Goal: Find contact information: Find contact information

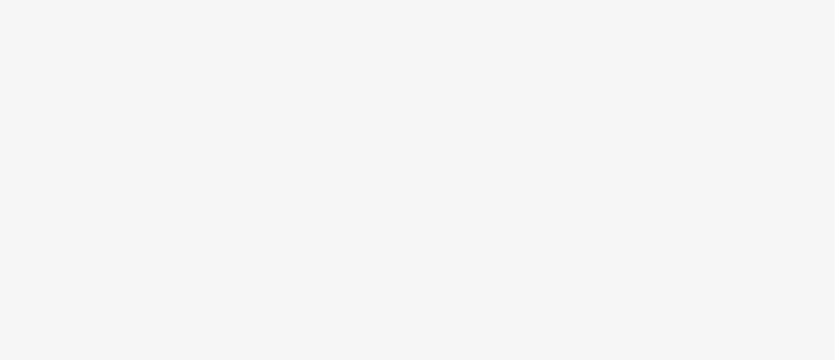
click at [519, 103] on body at bounding box center [417, 180] width 835 height 360
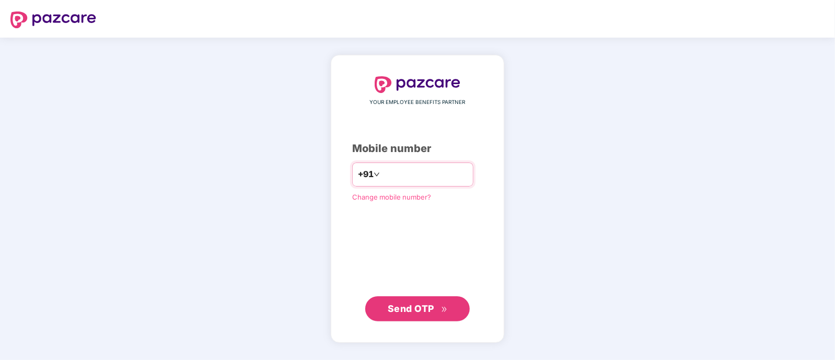
type input "**********"
click at [433, 303] on span "Send OTP" at bounding box center [411, 308] width 47 height 11
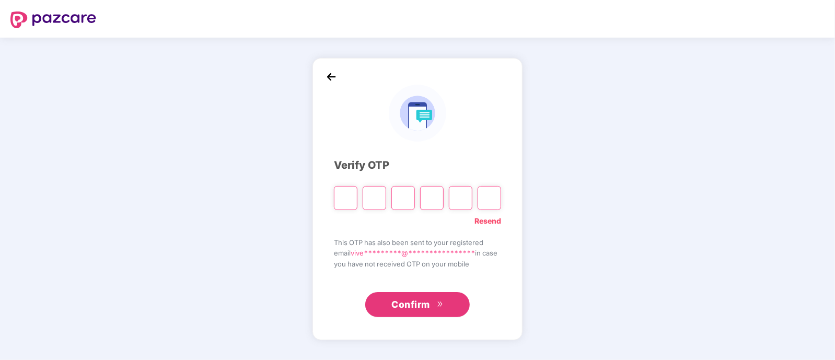
type input "*"
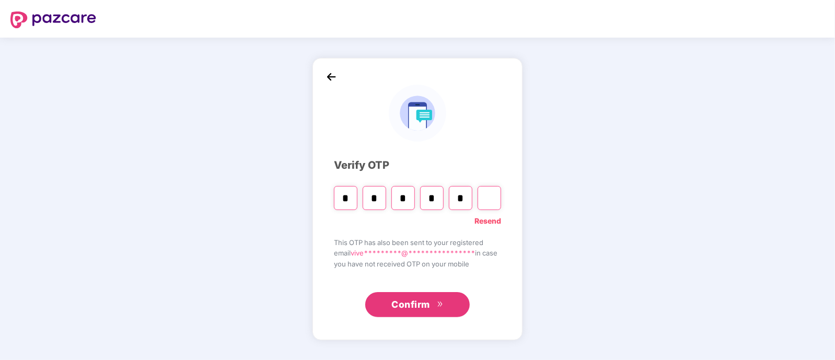
type input "*"
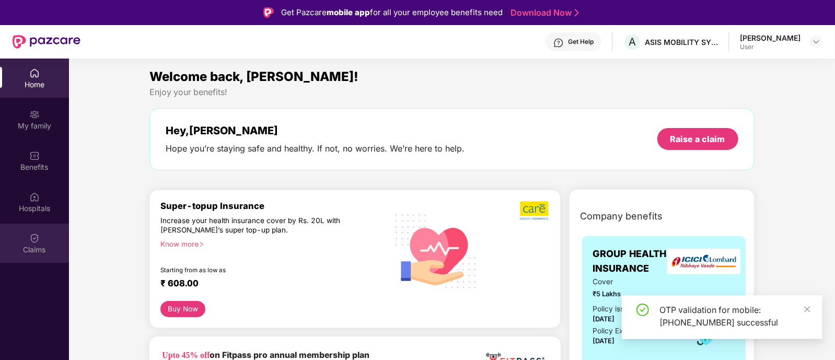
click at [31, 249] on div "Claims" at bounding box center [34, 250] width 69 height 10
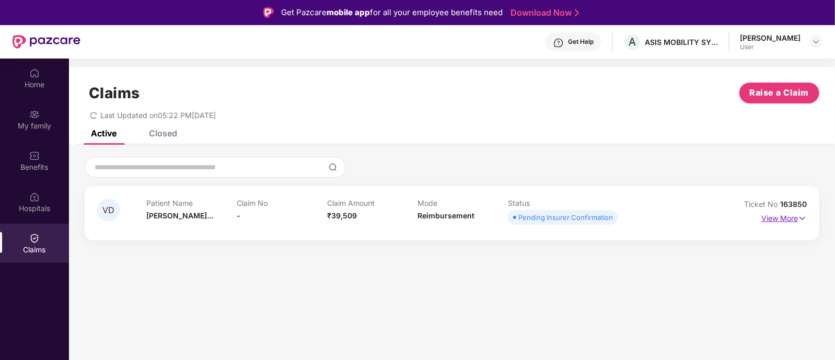
click at [795, 219] on p "View More" at bounding box center [784, 217] width 45 height 14
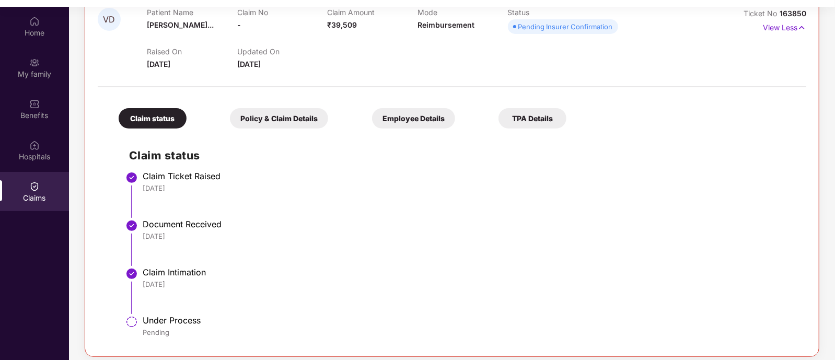
scroll to position [58, 0]
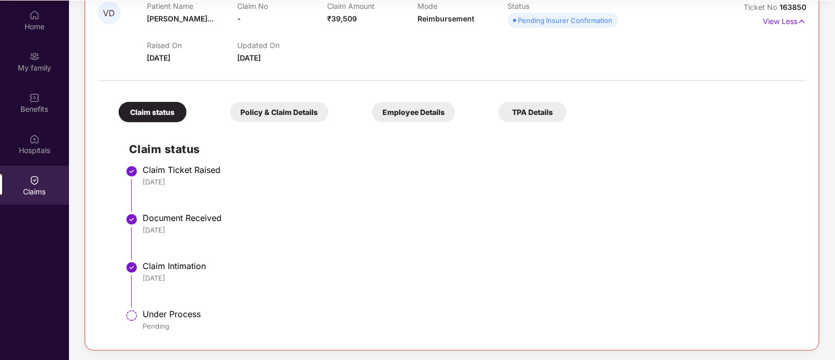
click at [499, 113] on div "TPA Details" at bounding box center [533, 112] width 68 height 20
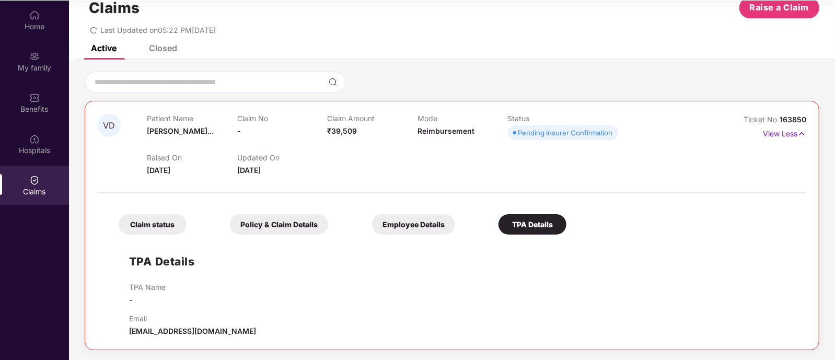
scroll to position [27, 0]
drag, startPoint x: 223, startPoint y: 330, endPoint x: 126, endPoint y: 336, distance: 96.9
click at [126, 336] on div "TPA Details TPA Name - Email [EMAIL_ADDRESS][DOMAIN_NAME]" at bounding box center [452, 288] width 688 height 97
copy span "[EMAIL_ADDRESS][DOMAIN_NAME]"
click at [288, 310] on div "TPA Name - Email [EMAIL_ADDRESS][DOMAIN_NAME]" at bounding box center [462, 310] width 667 height 54
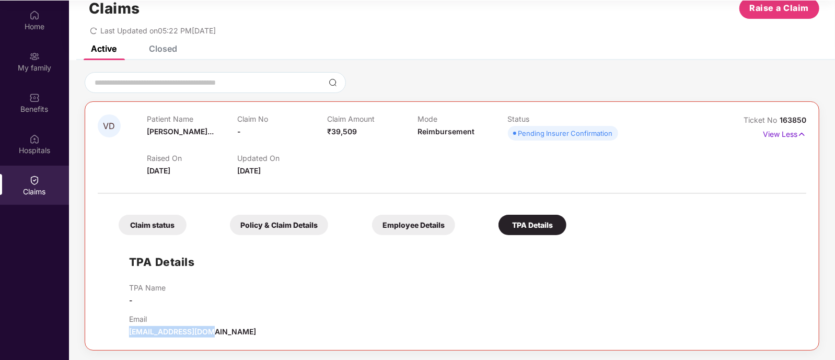
drag, startPoint x: 221, startPoint y: 330, endPoint x: 113, endPoint y: 341, distance: 108.7
click at [113, 341] on div "VD Patient Name [PERSON_NAME]... Claim No - Claim Amount ₹39,509 Mode Reimburse…" at bounding box center [452, 225] width 735 height 249
copy span "[EMAIL_ADDRESS][DOMAIN_NAME]"
drag, startPoint x: 202, startPoint y: 169, endPoint x: 141, endPoint y: 172, distance: 60.7
click at [141, 172] on div "VD Patient Name [PERSON_NAME]... Claim No - Claim Amount ₹39,509 Mode Reimburse…" at bounding box center [393, 145] width 591 height 62
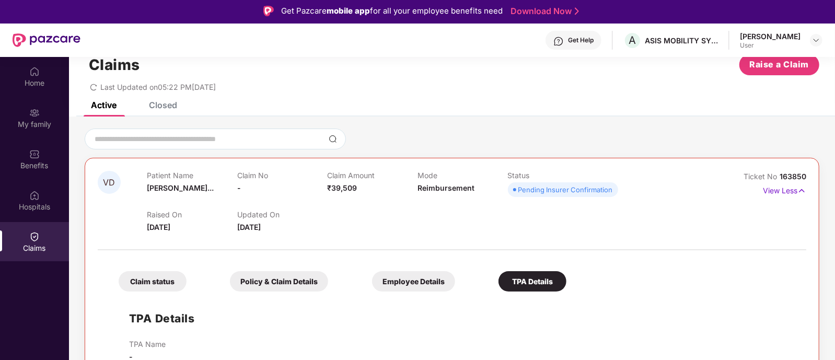
scroll to position [0, 0]
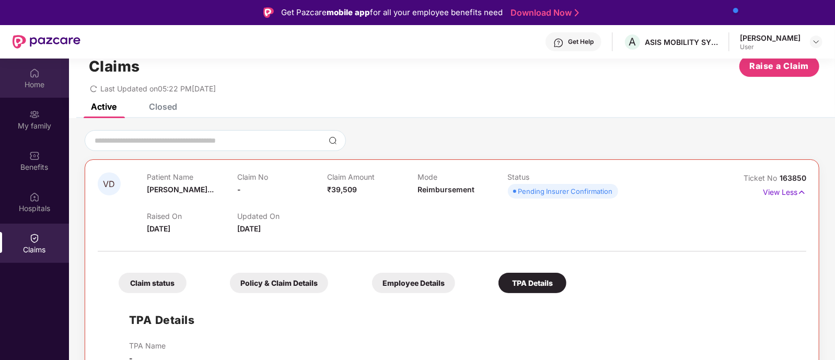
click at [47, 70] on div "Home" at bounding box center [34, 78] width 69 height 39
